Goal: Transaction & Acquisition: Purchase product/service

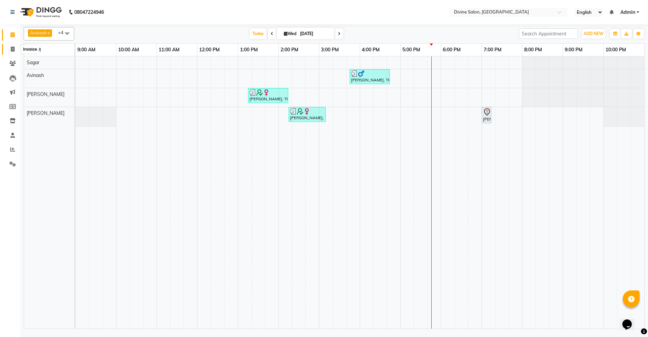
click at [13, 48] on icon at bounding box center [13, 49] width 4 height 5
select select "745"
select select "service"
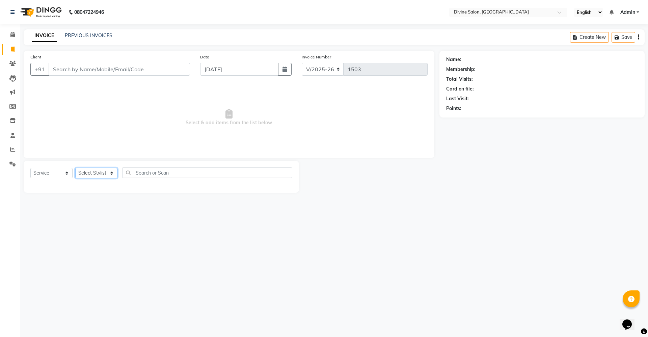
click at [97, 173] on select "Select Stylist [PERSON_NAME] Pooja [PERSON_NAME] pooja [PERSON_NAME] [PERSON_NA…" at bounding box center [96, 173] width 42 height 10
select select "11820"
click at [75, 168] on select "Select Stylist [PERSON_NAME] Pooja [PERSON_NAME] pooja [PERSON_NAME] [PERSON_NA…" at bounding box center [96, 173] width 42 height 10
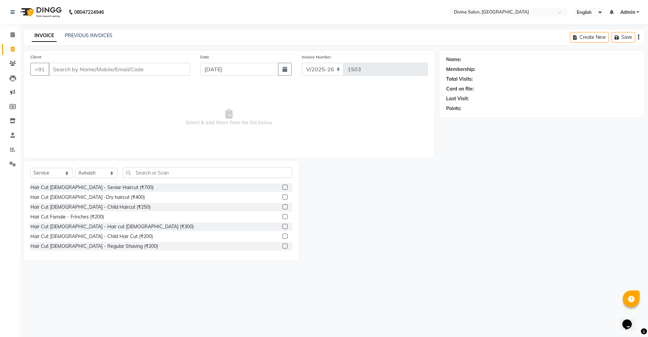
click at [283, 236] on label at bounding box center [285, 236] width 5 height 5
click at [283, 236] on input "checkbox" at bounding box center [285, 236] width 4 height 4
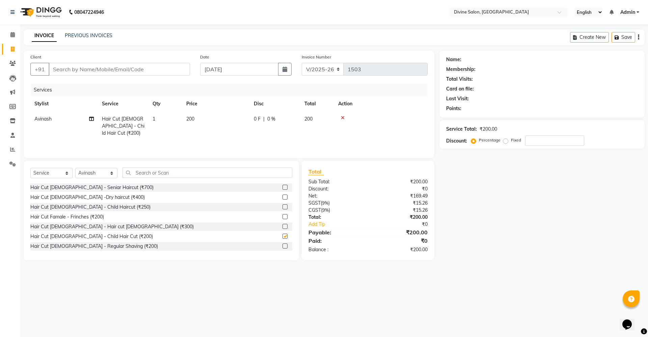
checkbox input "false"
click at [158, 68] on input "Client" at bounding box center [119, 69] width 141 height 13
click at [154, 73] on input "Client" at bounding box center [119, 69] width 141 height 13
type input "8"
type input "0"
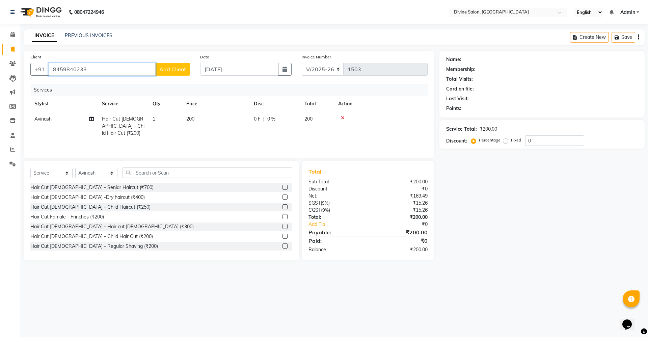
type input "8459840233"
click at [173, 64] on button "Add Client" at bounding box center [172, 69] width 35 height 13
select select "22"
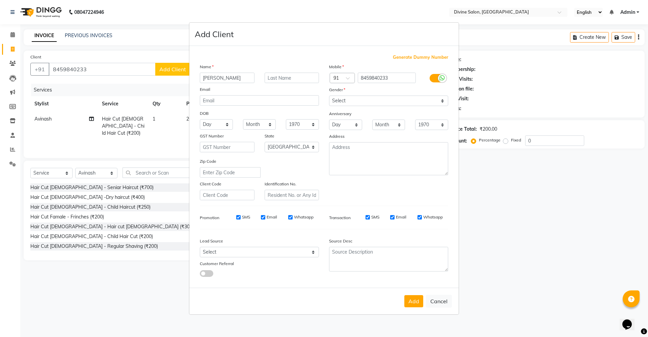
type input "[PERSON_NAME]"
click at [347, 100] on select "Select [DEMOGRAPHIC_DATA] [DEMOGRAPHIC_DATA] Other Prefer Not To Say" at bounding box center [388, 101] width 119 height 10
select select "[DEMOGRAPHIC_DATA]"
click at [329, 96] on select "Select [DEMOGRAPHIC_DATA] [DEMOGRAPHIC_DATA] Other Prefer Not To Say" at bounding box center [388, 101] width 119 height 10
click at [412, 295] on button "Add" at bounding box center [413, 301] width 19 height 12
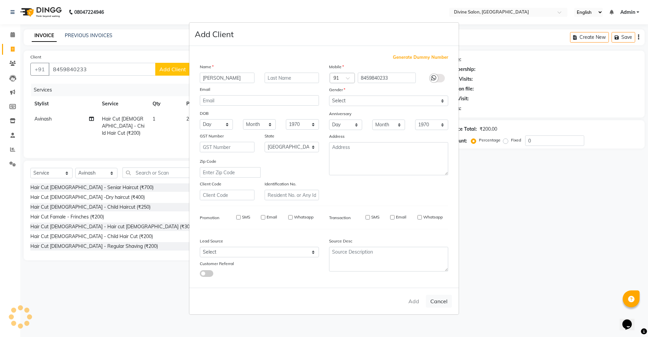
select select
select select "null"
select select
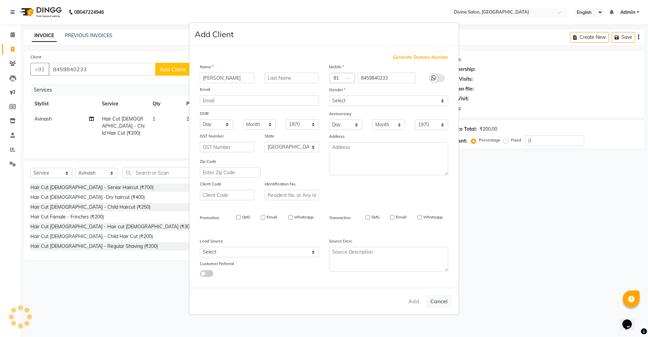
select select
checkbox input "false"
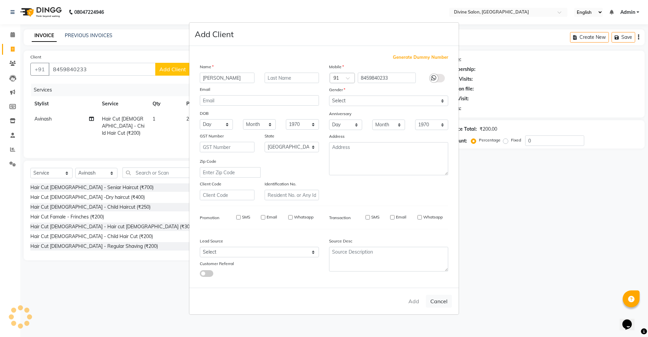
checkbox input "false"
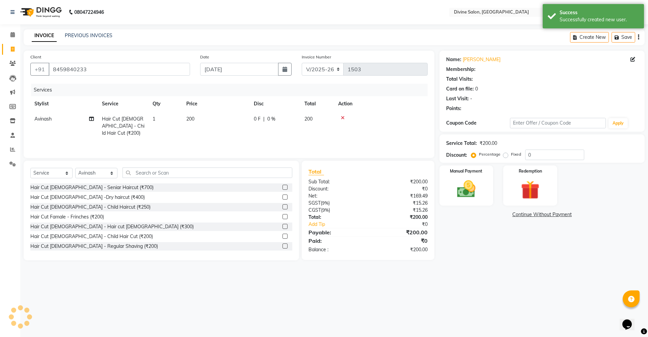
select select "1: Object"
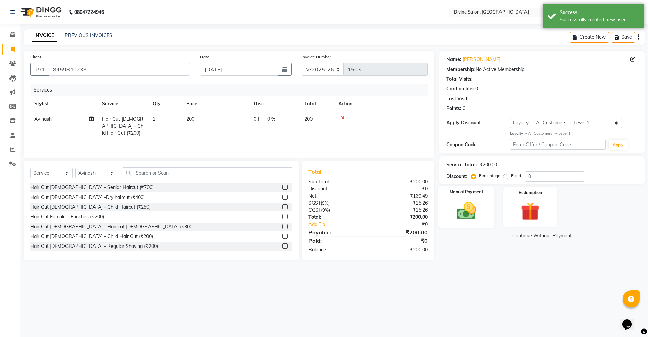
click at [472, 211] on img at bounding box center [466, 210] width 31 height 22
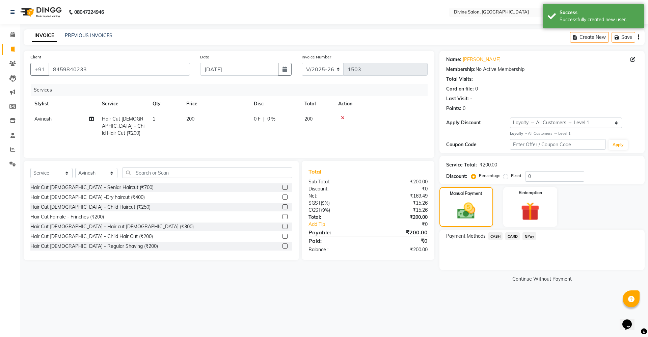
click at [497, 237] on span "CASH" at bounding box center [495, 236] width 15 height 8
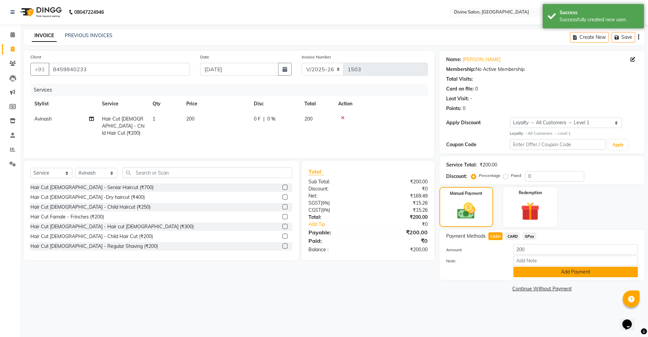
click at [533, 270] on button "Add Payment" at bounding box center [575, 272] width 125 height 10
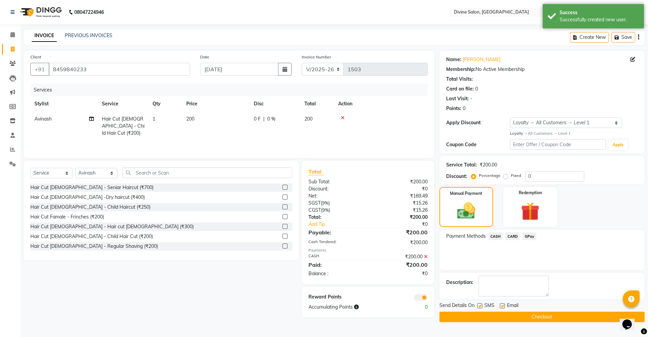
click at [540, 313] on button "Checkout" at bounding box center [541, 317] width 205 height 10
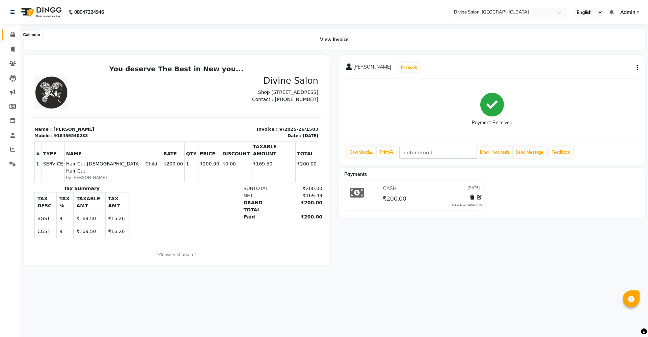
click at [9, 35] on span at bounding box center [13, 35] width 12 height 8
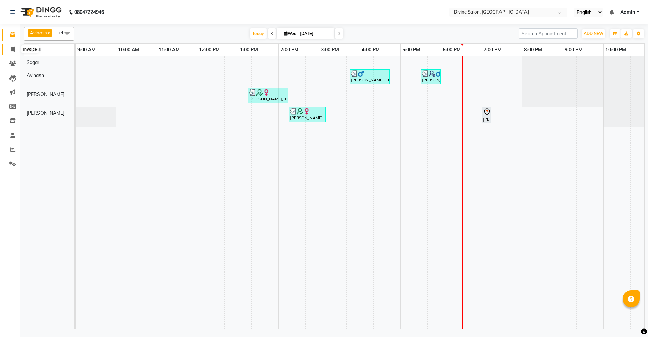
click at [11, 47] on icon at bounding box center [13, 49] width 4 height 5
select select "745"
select select "service"
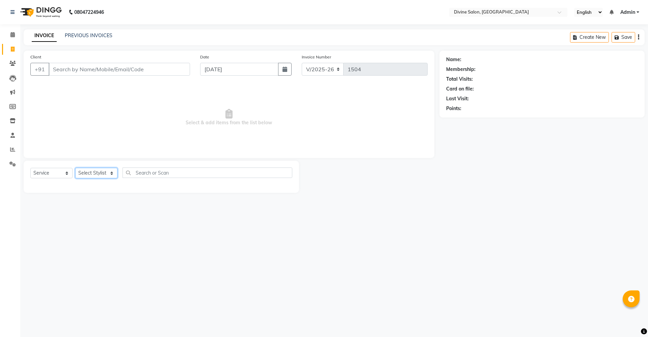
click at [108, 174] on select "Select Stylist [PERSON_NAME] Pooja [PERSON_NAME] pooja [PERSON_NAME] [PERSON_NA…" at bounding box center [96, 173] width 42 height 10
select select "11820"
click at [75, 168] on select "Select Stylist [PERSON_NAME] Pooja [PERSON_NAME] pooja [PERSON_NAME] [PERSON_NA…" at bounding box center [96, 173] width 42 height 10
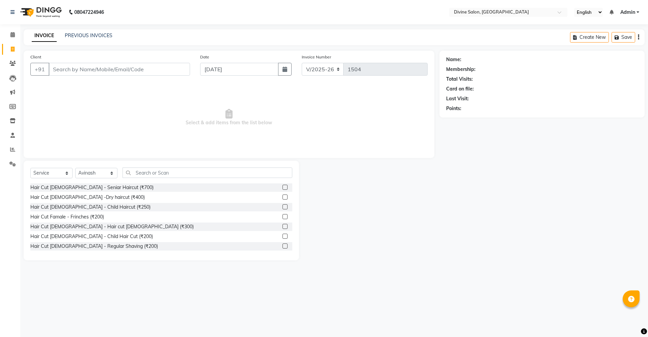
click at [283, 226] on label at bounding box center [285, 226] width 5 height 5
click at [283, 226] on input "checkbox" at bounding box center [285, 226] width 4 height 4
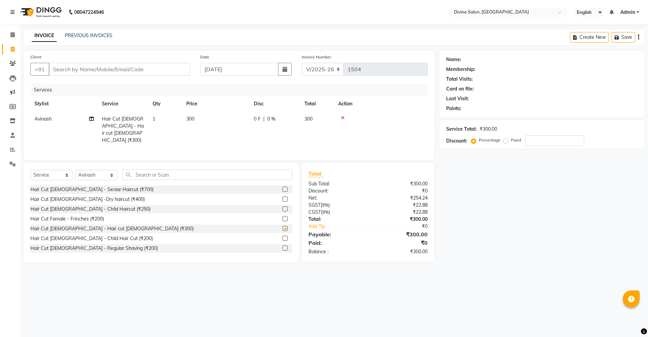
checkbox input "false"
click at [283, 246] on label at bounding box center [285, 247] width 5 height 5
click at [283, 246] on input "checkbox" at bounding box center [285, 248] width 4 height 4
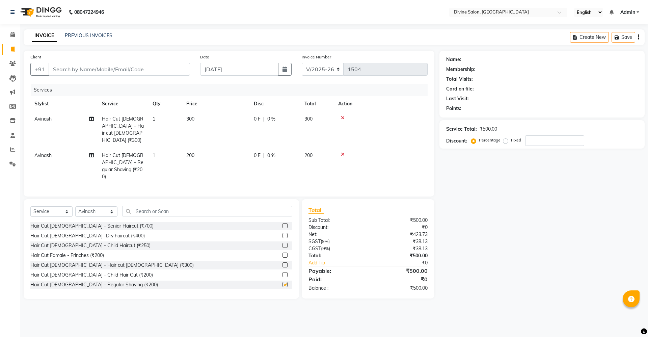
checkbox input "false"
click at [193, 118] on span "300" at bounding box center [190, 119] width 8 height 6
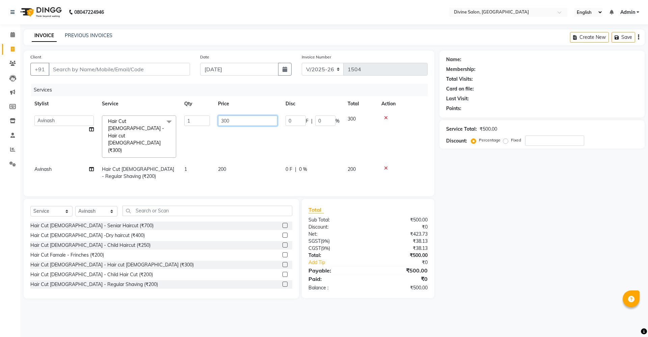
click at [233, 120] on input "300" at bounding box center [247, 120] width 59 height 10
type input "3"
type input "200"
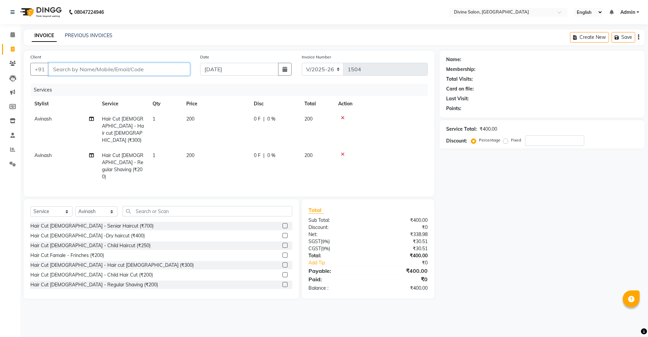
click at [152, 74] on input "Client" at bounding box center [119, 69] width 141 height 13
click at [166, 68] on input "Client" at bounding box center [119, 69] width 141 height 13
click at [487, 166] on div "Name: Membership: Total Visits: Card on file: Last Visit: Points: Service Total…" at bounding box center [544, 175] width 210 height 248
click at [179, 69] on input "Client" at bounding box center [119, 69] width 141 height 13
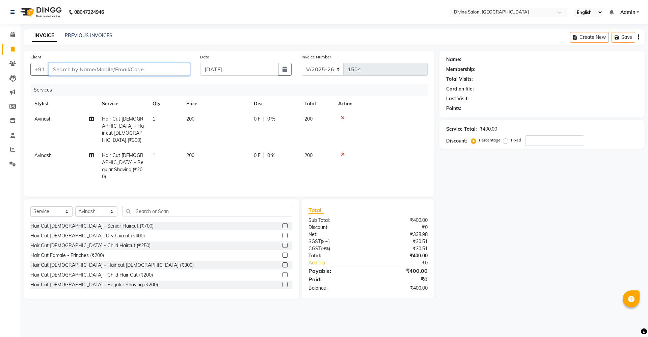
click at [165, 68] on input "Client" at bounding box center [119, 69] width 141 height 13
click at [190, 120] on span "200" at bounding box center [190, 119] width 8 height 6
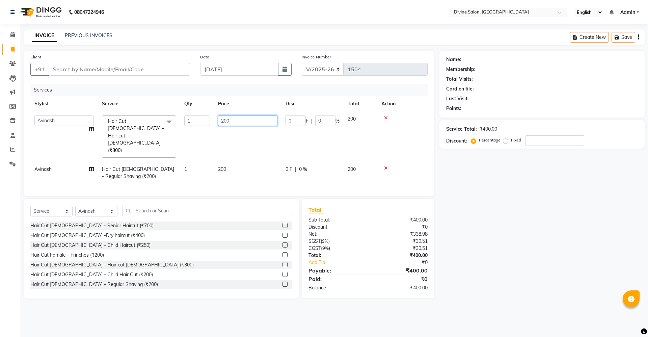
click at [243, 122] on input "200" at bounding box center [247, 120] width 59 height 10
type input "2"
type input "250"
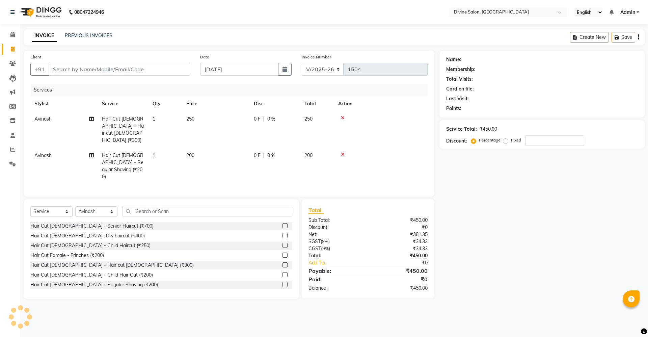
click at [221, 148] on td "200" at bounding box center [216, 166] width 68 height 36
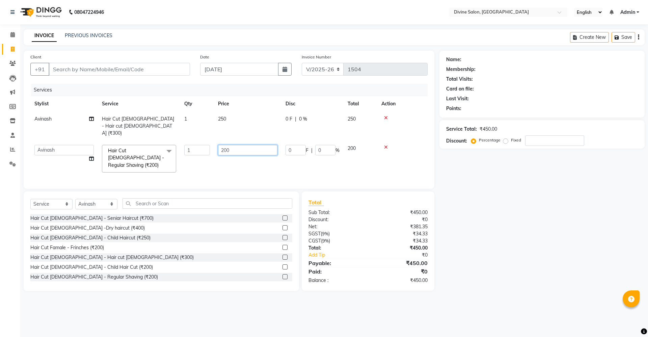
click at [241, 145] on input "200" at bounding box center [247, 150] width 59 height 10
type input "2"
type input "150"
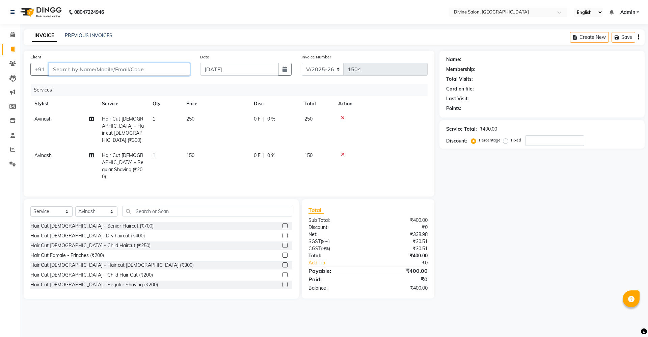
click at [160, 74] on input "Client" at bounding box center [119, 69] width 141 height 13
click at [343, 116] on icon at bounding box center [343, 117] width 4 height 5
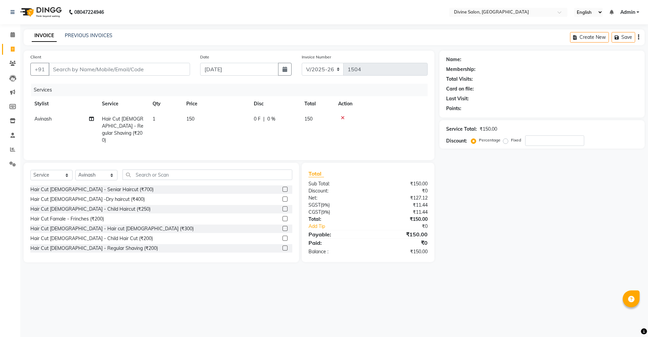
click at [283, 229] on label at bounding box center [285, 228] width 5 height 5
click at [283, 229] on input "checkbox" at bounding box center [285, 228] width 4 height 4
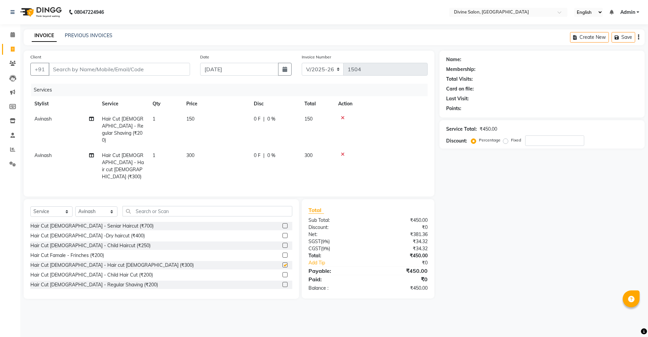
checkbox input "false"
click at [167, 65] on input "Client" at bounding box center [119, 69] width 141 height 13
click at [173, 66] on input "Client" at bounding box center [119, 69] width 141 height 13
type input "7"
type input "0"
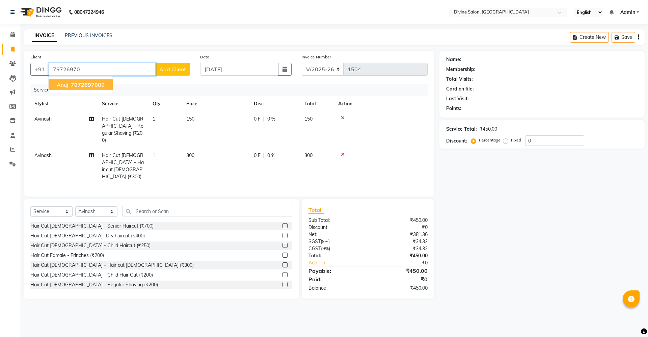
click at [58, 83] on span "Anuj" at bounding box center [62, 84] width 11 height 7
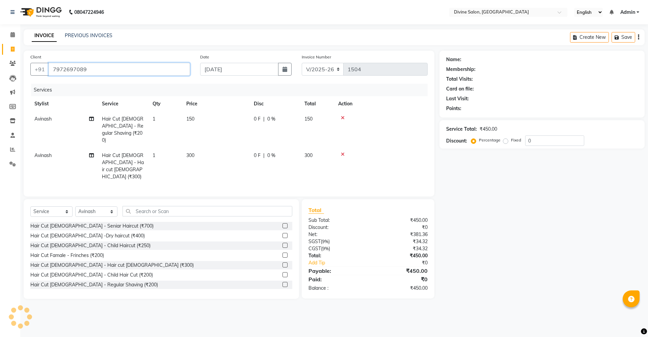
type input "7972697089"
select select "1: Object"
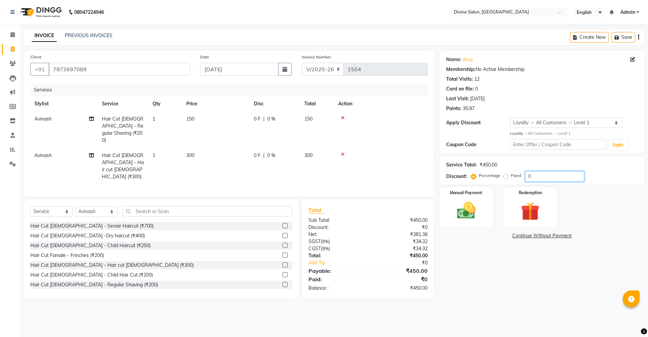
click at [534, 176] on input "0" at bounding box center [554, 176] width 59 height 10
click at [475, 212] on img at bounding box center [466, 210] width 31 height 22
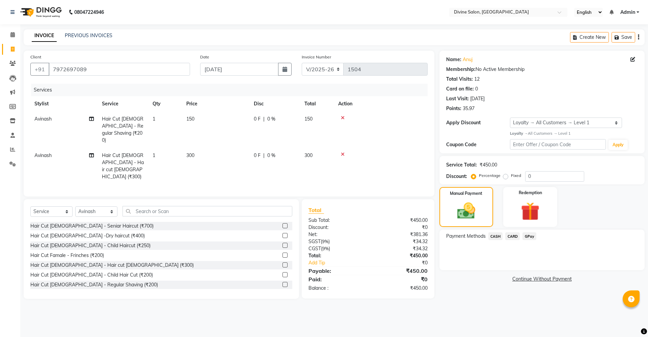
click at [528, 232] on div "Payment Methods CASH CARD GPay" at bounding box center [541, 250] width 205 height 41
click at [529, 235] on span "GPay" at bounding box center [529, 236] width 14 height 8
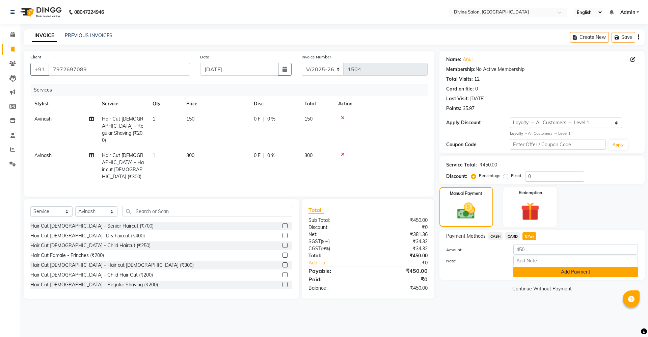
click at [540, 272] on button "Add Payment" at bounding box center [575, 272] width 125 height 10
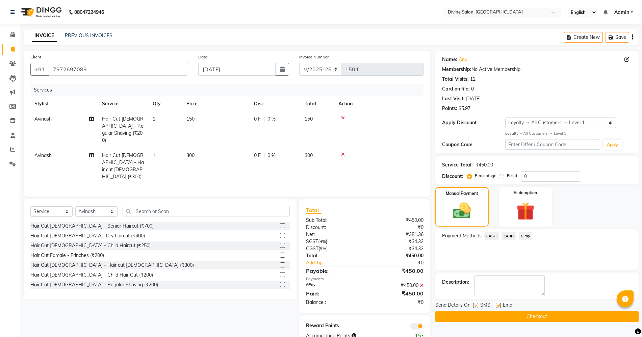
click at [537, 319] on button "Checkout" at bounding box center [536, 316] width 203 height 10
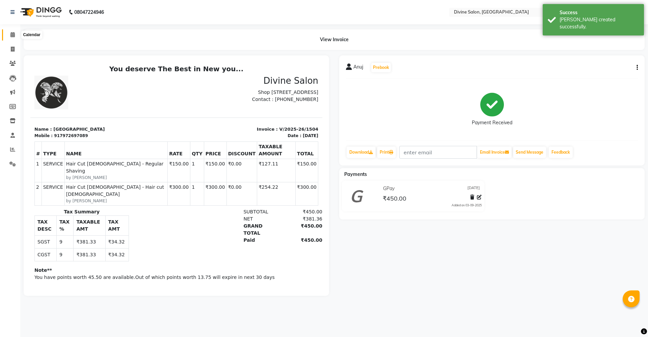
click at [13, 36] on icon at bounding box center [12, 34] width 4 height 5
